Goal: Task Accomplishment & Management: Complete application form

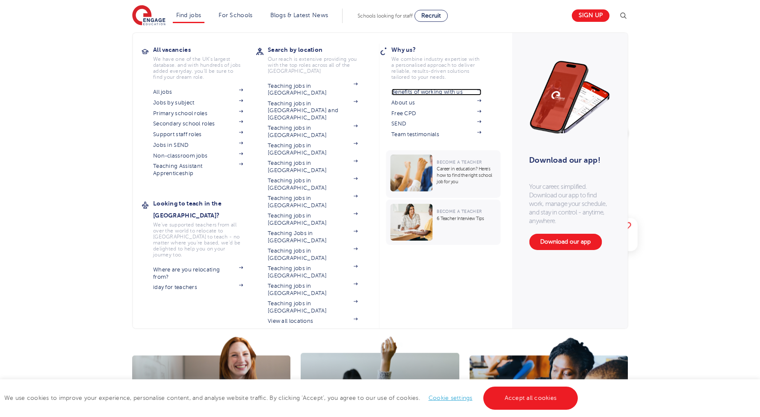
click at [419, 90] on link "Benefits of working with us" at bounding box center [437, 92] width 90 height 7
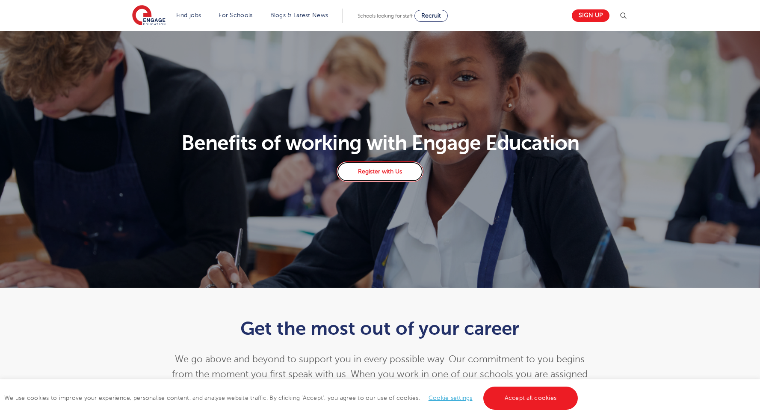
click at [379, 170] on link "Register with Us" at bounding box center [380, 171] width 86 height 21
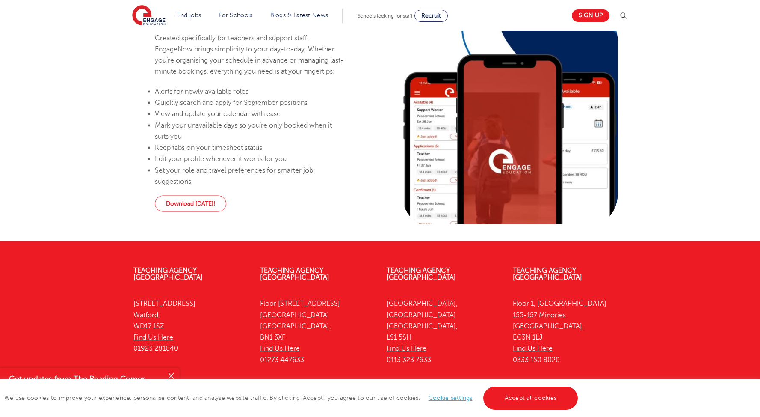
scroll to position [763, 0]
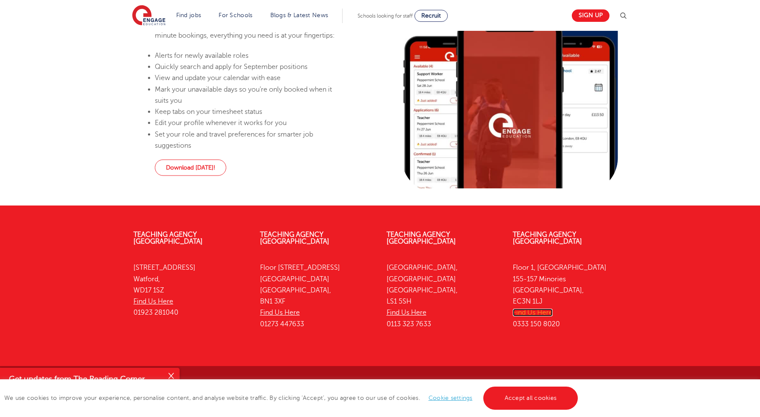
click at [539, 309] on link "Find Us Here" at bounding box center [533, 313] width 40 height 8
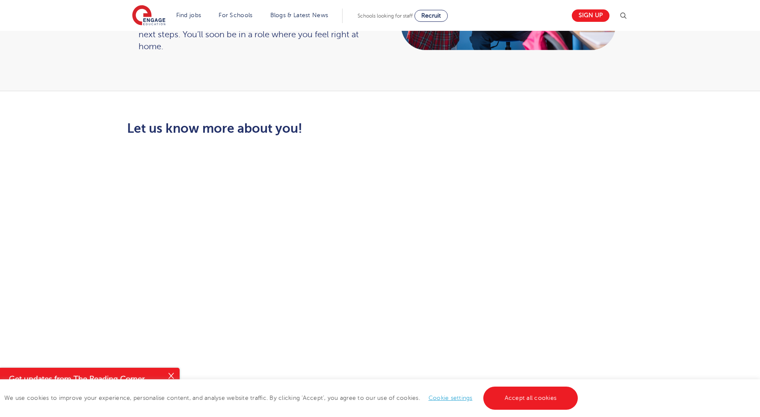
scroll to position [0, 0]
